Goal: Information Seeking & Learning: Learn about a topic

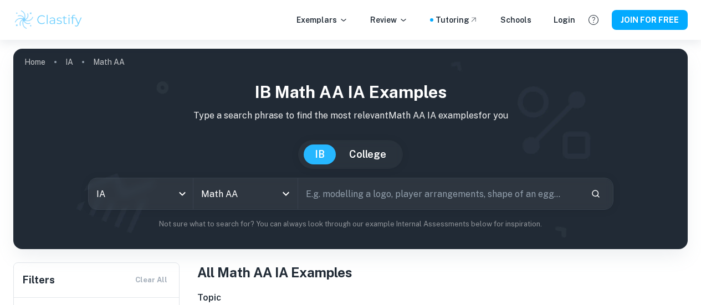
scroll to position [335, 0]
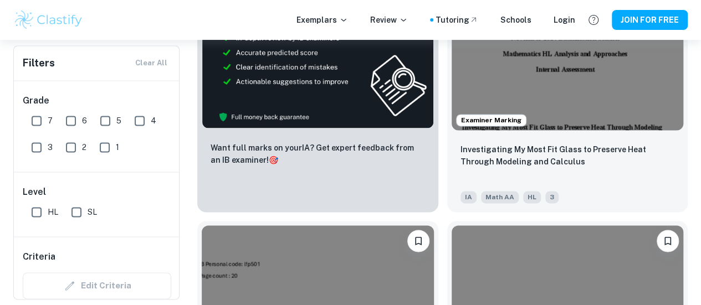
scroll to position [710, 0]
click at [33, 117] on input "7" at bounding box center [36, 121] width 22 height 22
checkbox input "true"
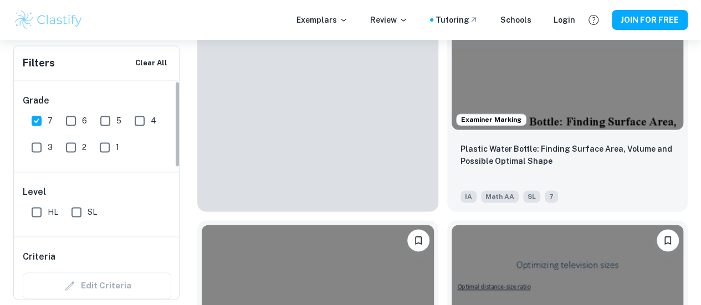
click at [108, 146] on input "1" at bounding box center [105, 147] width 22 height 22
checkbox input "true"
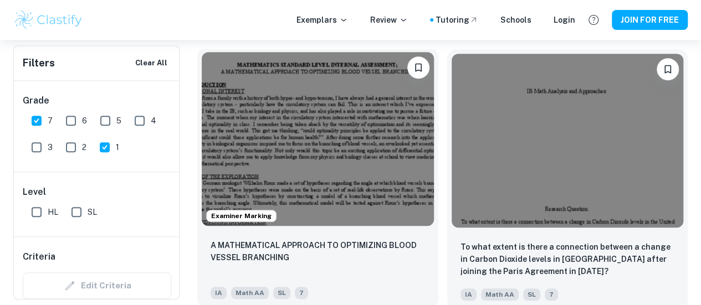
scroll to position [562, 0]
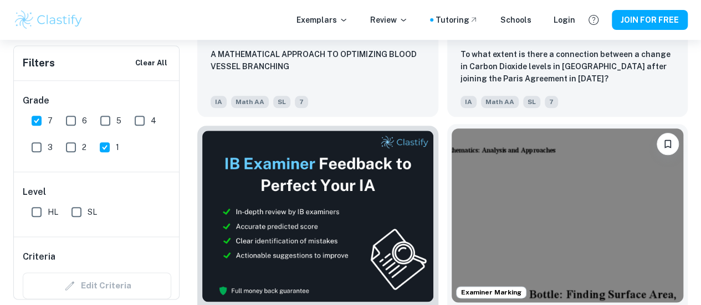
click at [452, 132] on img at bounding box center [568, 216] width 232 height 174
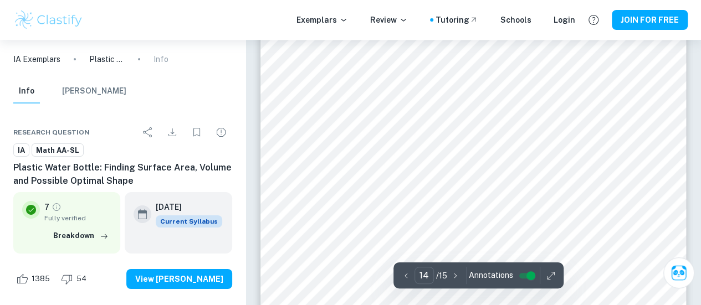
scroll to position [8171, 0]
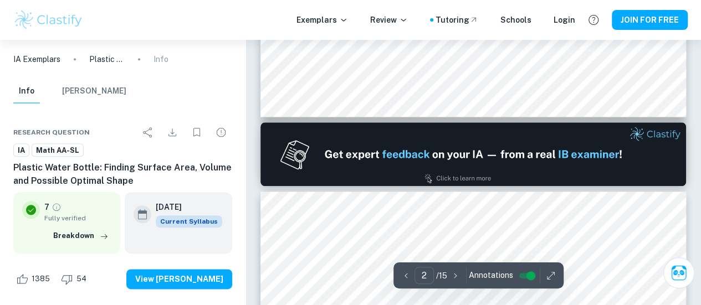
type input "1"
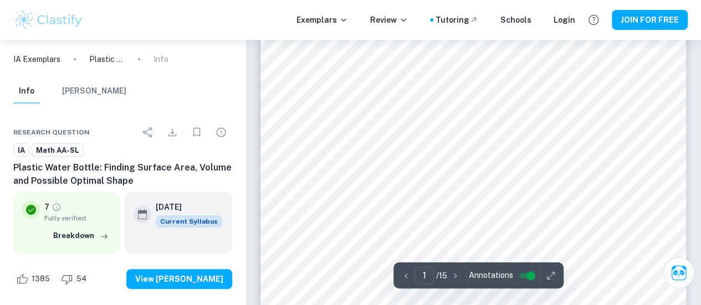
scroll to position [0, 0]
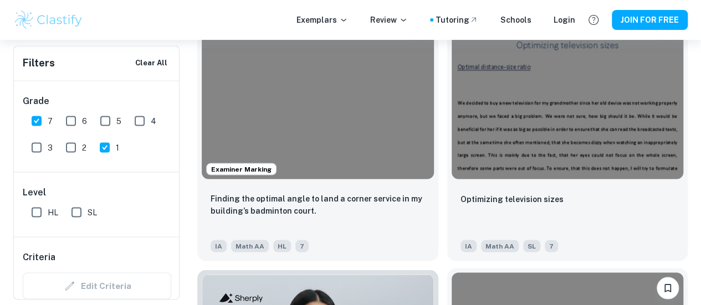
scroll to position [960, 0]
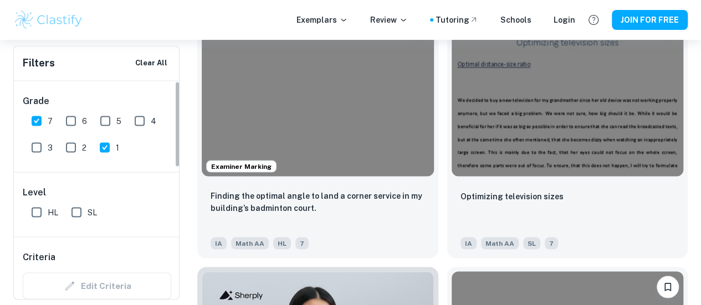
click at [103, 144] on input "1" at bounding box center [105, 147] width 22 height 22
checkbox input "false"
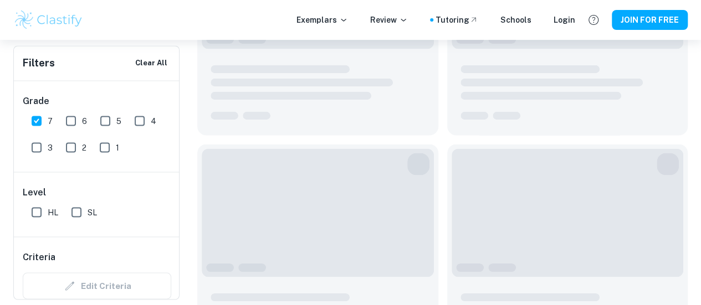
click at [140, 122] on input "4" at bounding box center [140, 121] width 22 height 22
checkbox input "true"
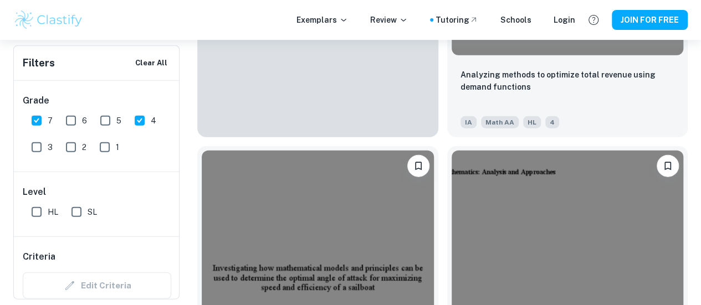
scroll to position [1349, 0]
click at [104, 118] on input "5" at bounding box center [105, 121] width 22 height 22
checkbox input "true"
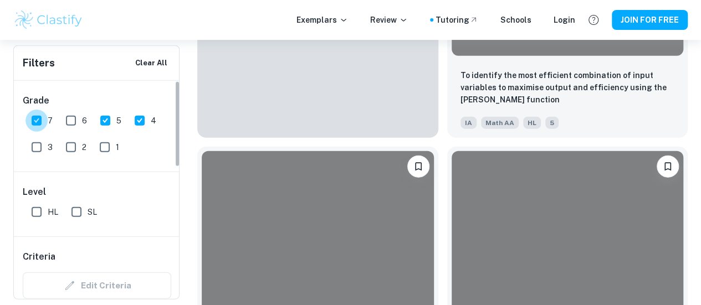
click at [35, 121] on input "7" at bounding box center [36, 121] width 22 height 22
checkbox input "false"
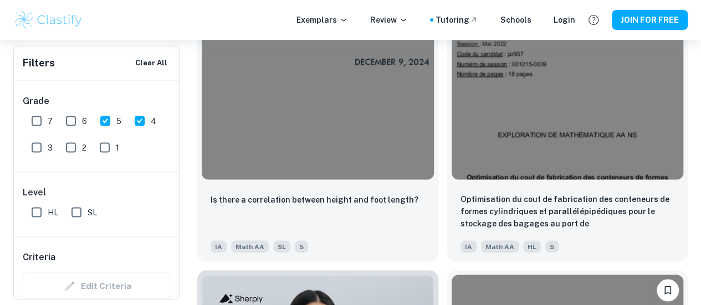
scroll to position [959, 0]
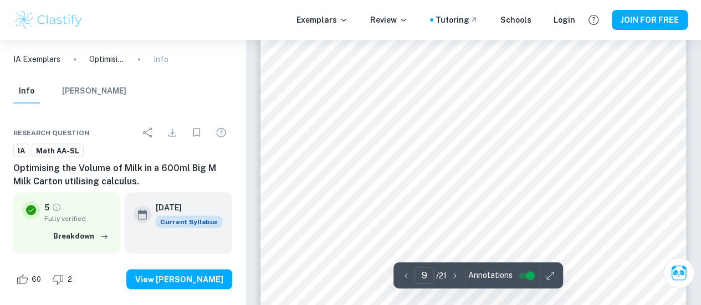
scroll to position [5274, 0]
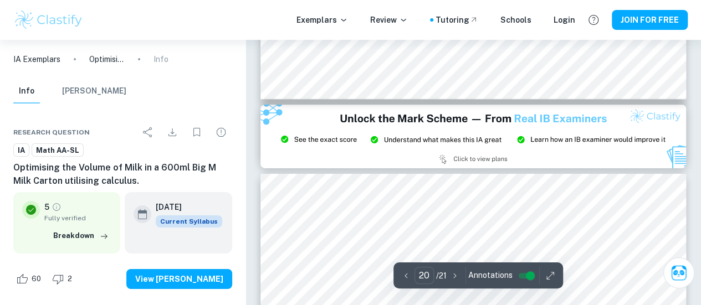
type input "21"
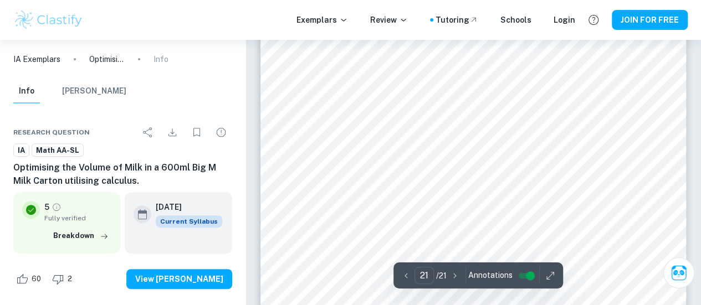
scroll to position [12828, 0]
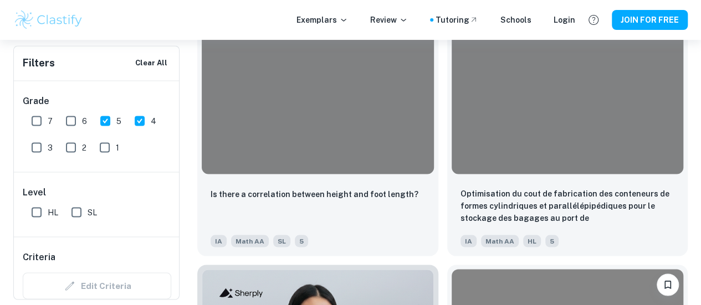
scroll to position [874, 0]
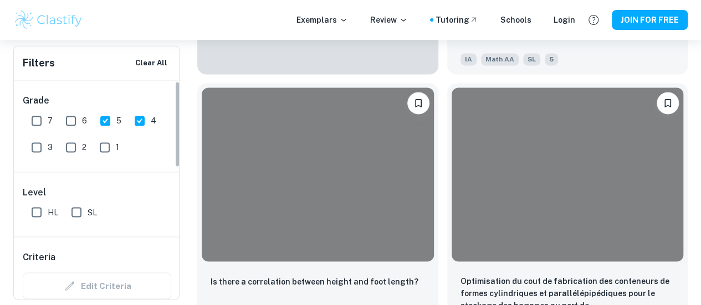
click at [32, 120] on input "7" at bounding box center [36, 121] width 22 height 22
checkbox input "true"
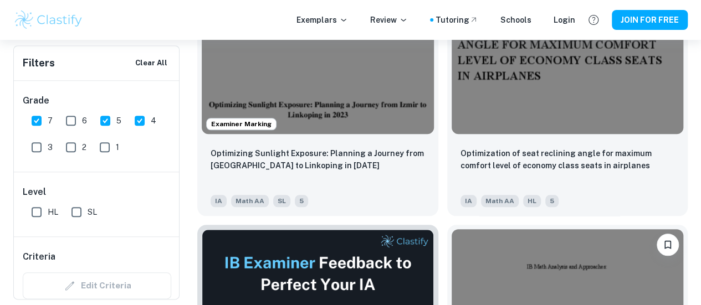
scroll to position [2612, 0]
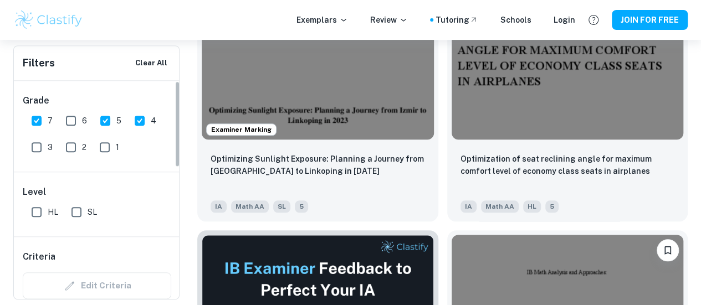
drag, startPoint x: 103, startPoint y: 122, endPoint x: 133, endPoint y: 120, distance: 30.6
click at [103, 122] on input "5" at bounding box center [105, 121] width 22 height 22
checkbox input "false"
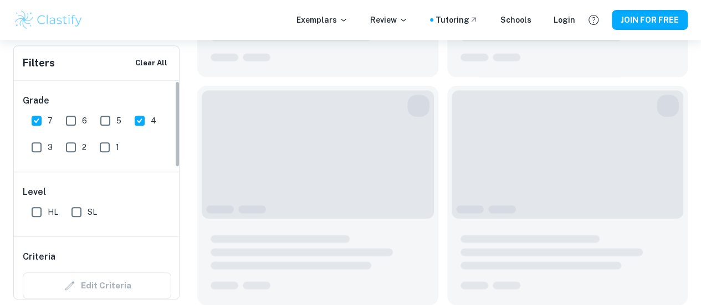
scroll to position [1702, 0]
click at [134, 120] on input "4" at bounding box center [140, 121] width 22 height 22
checkbox input "false"
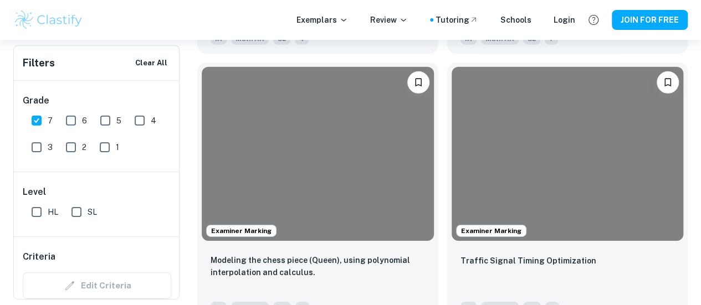
click at [72, 126] on input "6" at bounding box center [71, 121] width 22 height 22
checkbox input "true"
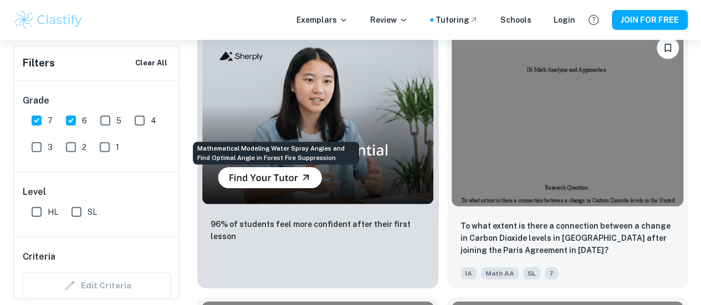
scroll to position [3437, 0]
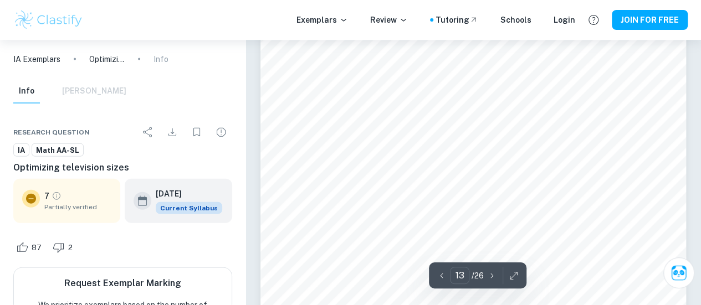
scroll to position [7578, 0]
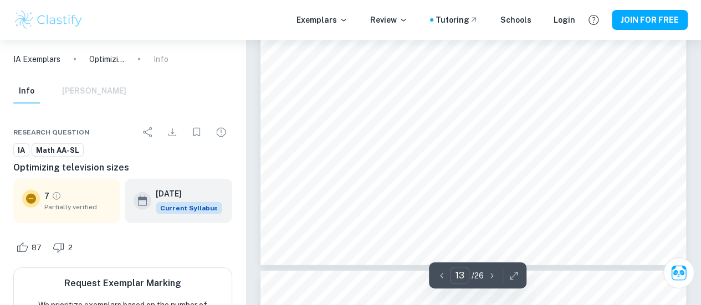
type input "14"
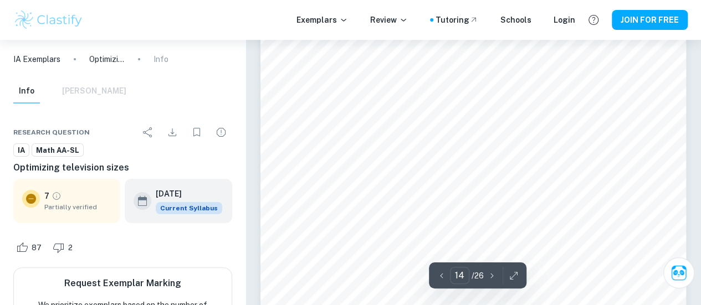
scroll to position [8431, 0]
